Goal: Task Accomplishment & Management: Complete application form

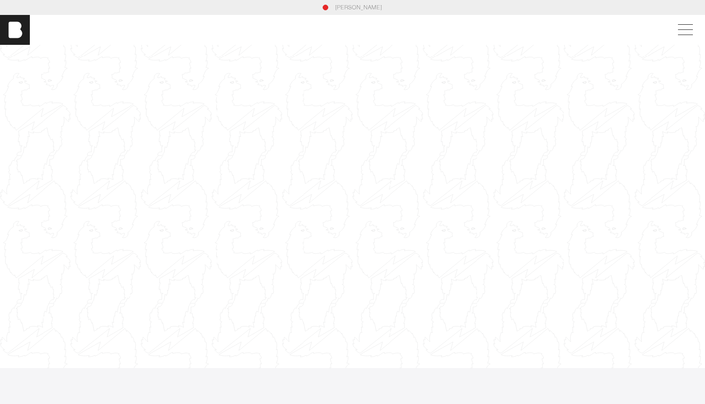
click at [686, 39] on div "[PERSON_NAME]" at bounding box center [352, 30] width 705 height 30
click at [689, 24] on span at bounding box center [683, 29] width 21 height 17
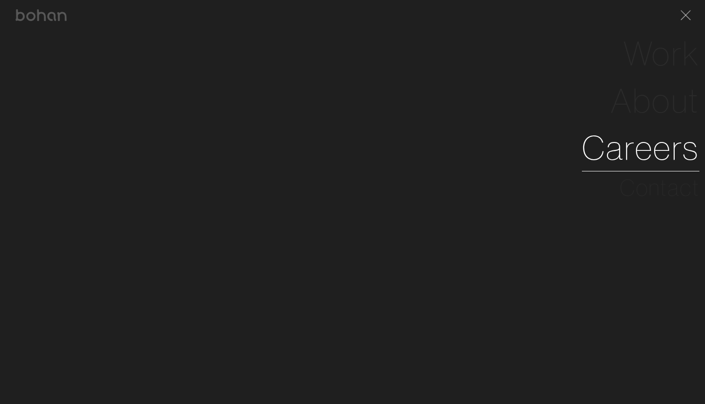
click at [630, 149] on link "Careers" at bounding box center [641, 147] width 118 height 47
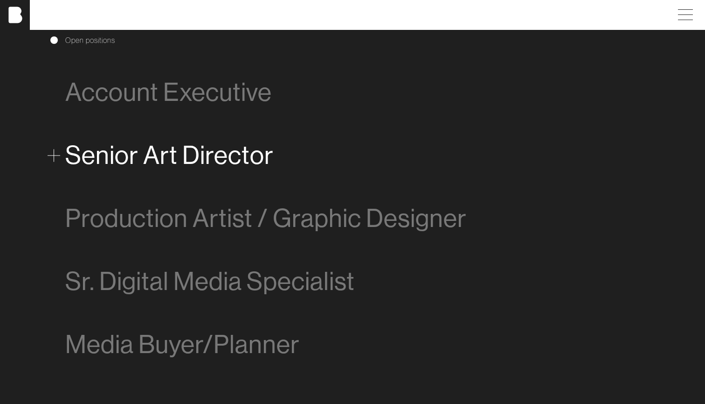
scroll to position [527, 0]
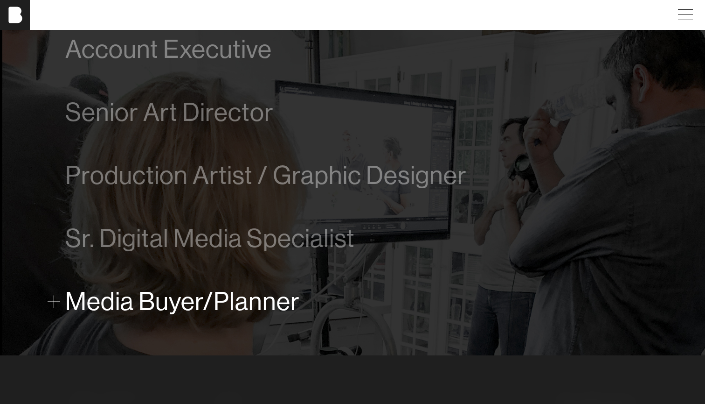
click at [216, 306] on span "Media Buyer/Planner" at bounding box center [182, 301] width 235 height 28
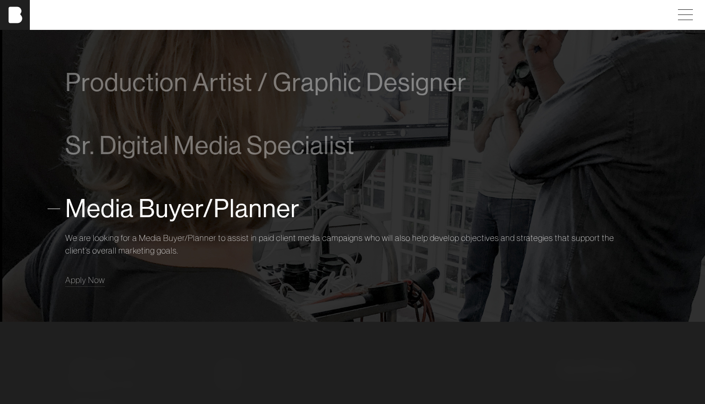
scroll to position [672, 0]
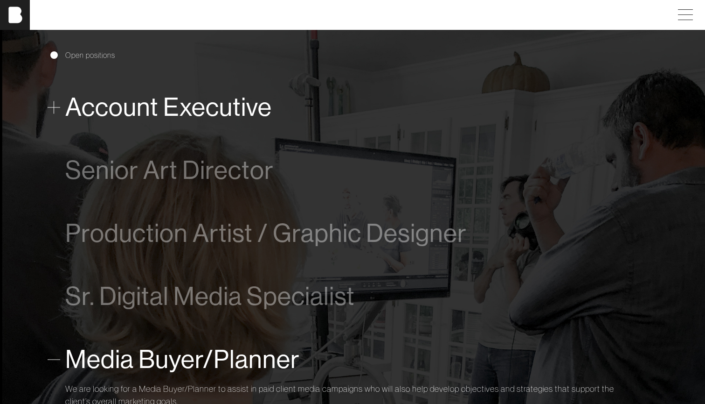
click at [156, 112] on span "Account Executive" at bounding box center [168, 107] width 207 height 28
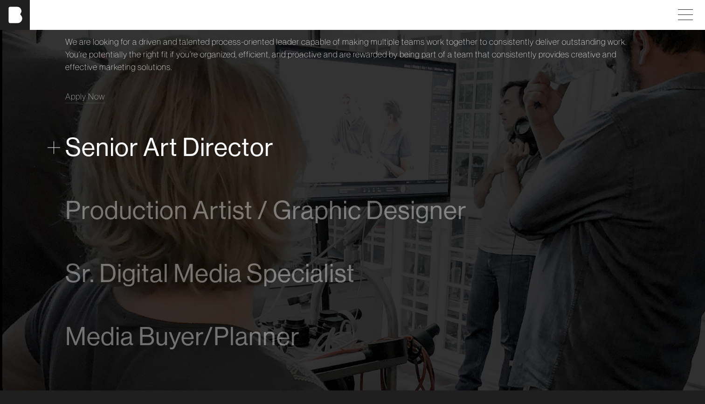
scroll to position [601, 0]
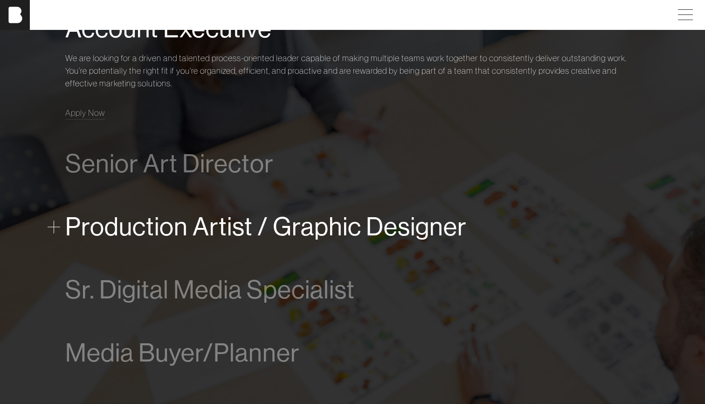
click at [184, 218] on span "Production Artist / Graphic Designer" at bounding box center [266, 226] width 402 height 28
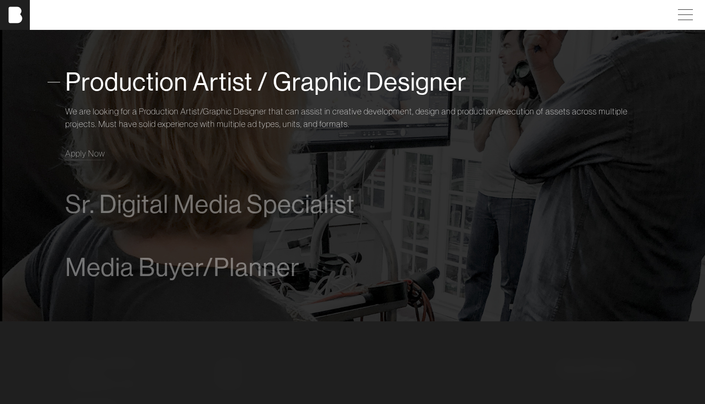
scroll to position [673, 0]
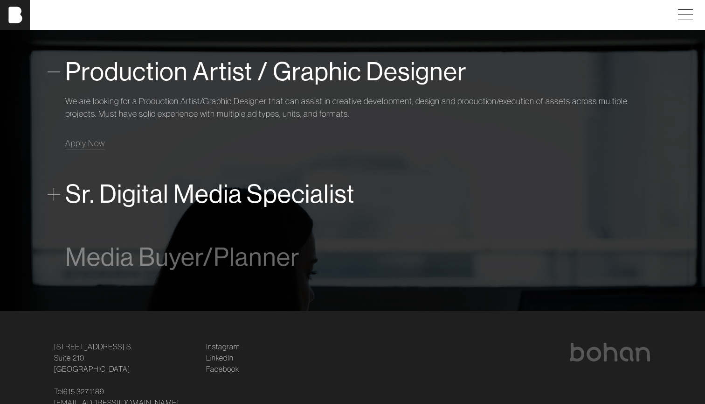
click at [161, 197] on span "Sr. Digital Media Specialist" at bounding box center [210, 194] width 290 height 28
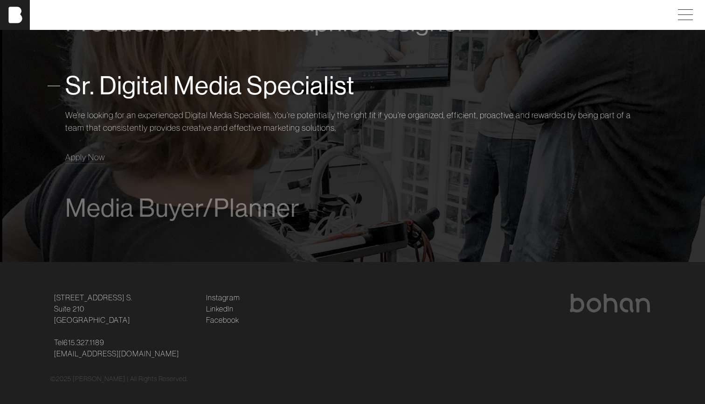
scroll to position [721, 0]
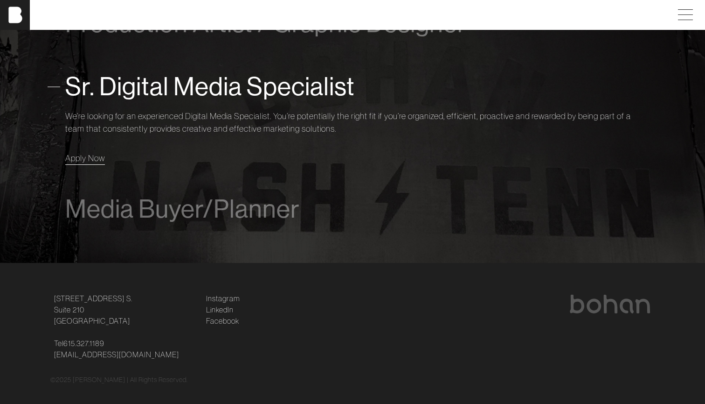
click at [92, 157] on span "Apply Now" at bounding box center [85, 158] width 40 height 11
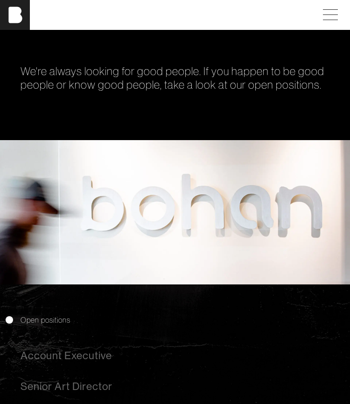
scroll to position [23, 0]
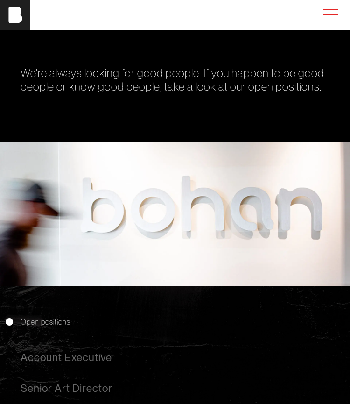
click at [329, 19] on span at bounding box center [328, 15] width 21 height 17
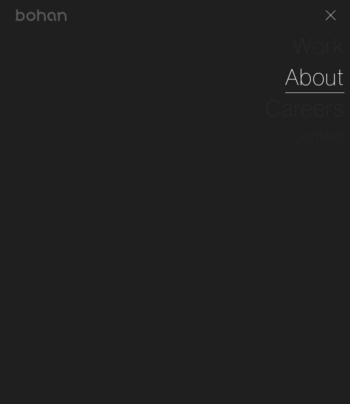
click at [324, 77] on link "About" at bounding box center [314, 76] width 59 height 31
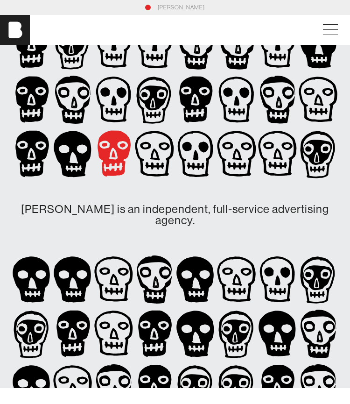
click at [109, 172] on icon at bounding box center [114, 154] width 33 height 46
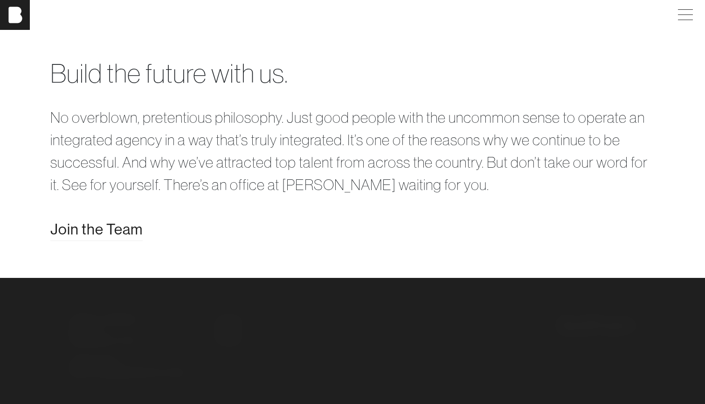
scroll to position [1580, 0]
